Goal: Task Accomplishment & Management: Use online tool/utility

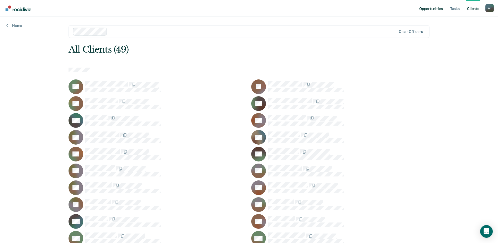
click at [438, 9] on link "Opportunities" at bounding box center [430, 8] width 25 height 17
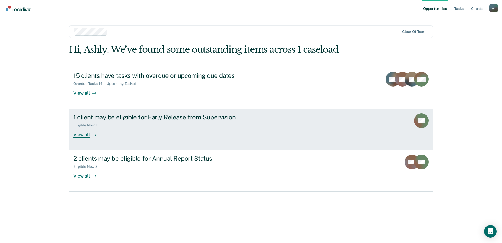
click at [175, 118] on div "1 client may be eligible for Early Release from Supervision" at bounding box center [165, 117] width 184 height 8
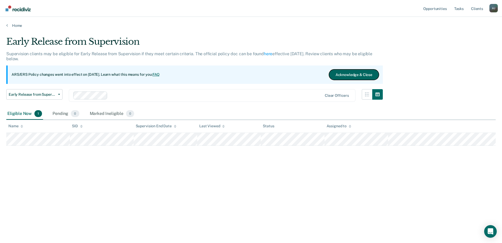
click at [350, 74] on button "Acknowledge & Close" at bounding box center [354, 74] width 50 height 11
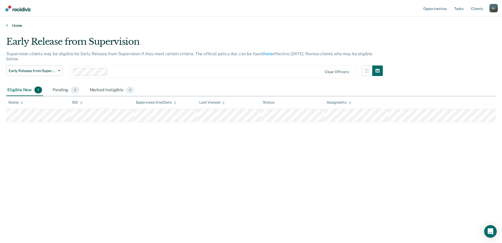
click at [13, 25] on link "Home" at bounding box center [251, 25] width 490 height 5
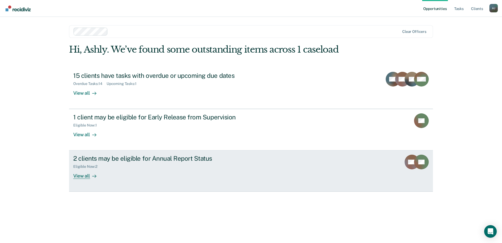
click at [156, 165] on div "Eligible Now : 2" at bounding box center [165, 165] width 184 height 7
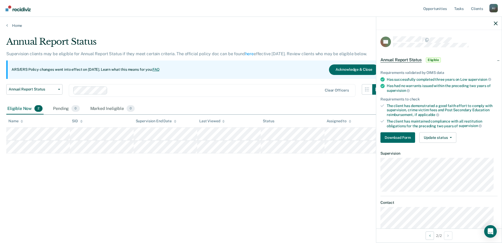
click at [306, 23] on div "Home" at bounding box center [251, 22] width 502 height 11
click at [496, 24] on icon "button" at bounding box center [496, 24] width 4 height 4
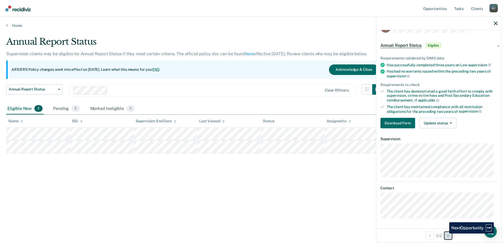
click at [447, 234] on button "Next Opportunity" at bounding box center [448, 235] width 8 height 8
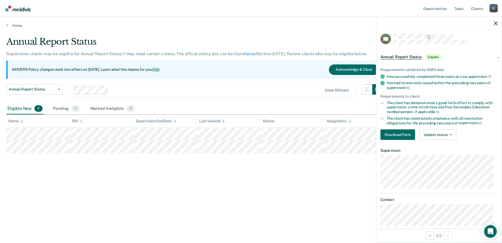
scroll to position [0, 0]
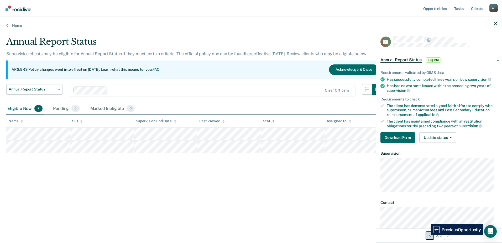
click at [427, 235] on button "Previous Opportunity" at bounding box center [430, 235] width 8 height 8
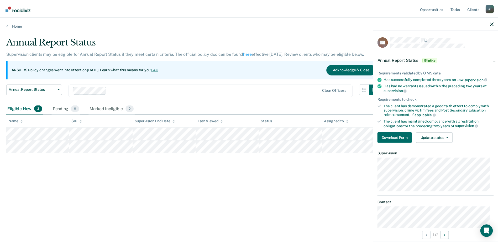
scroll to position [14, 0]
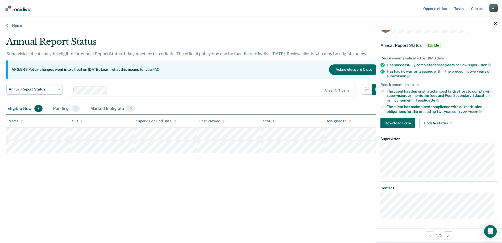
click at [496, 20] on div at bounding box center [439, 23] width 126 height 13
click at [496, 24] on icon "button" at bounding box center [496, 24] width 4 height 4
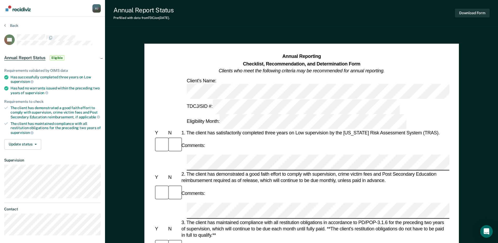
click at [12, 28] on div "Back" at bounding box center [52, 28] width 97 height 11
click at [9, 23] on button "Back" at bounding box center [11, 25] width 14 height 5
click at [469, 14] on button "Download Form" at bounding box center [472, 13] width 35 height 9
